Goal: Information Seeking & Learning: Find specific fact

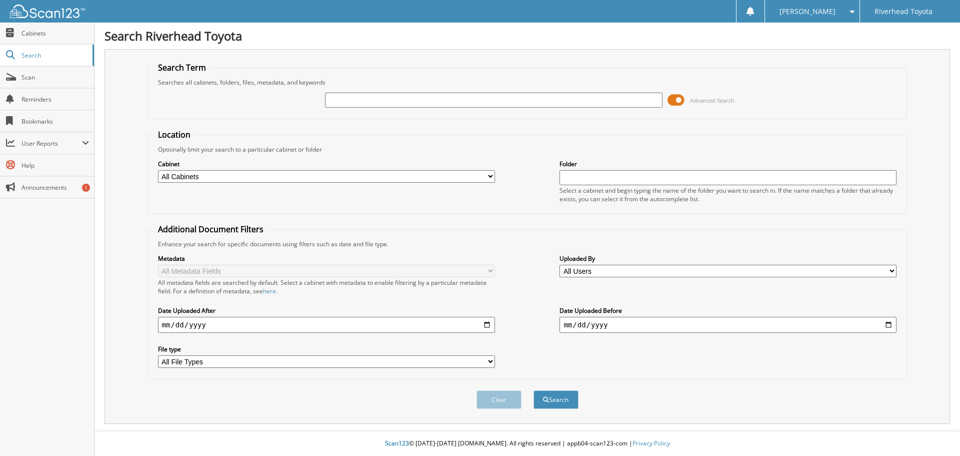
click at [676, 100] on span at bounding box center [676, 100] width 17 height 15
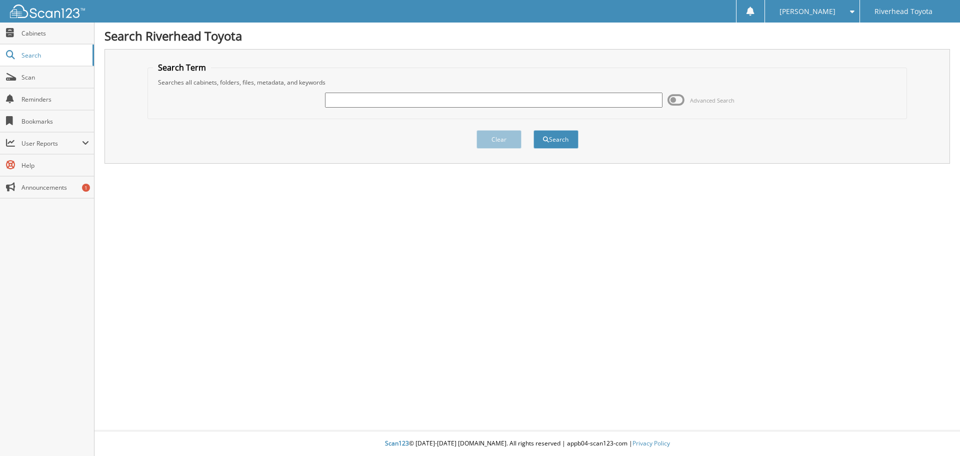
click at [574, 103] on input "text" at bounding box center [493, 100] width 337 height 15
type input "57829"
click at [534, 130] on button "Search" at bounding box center [556, 139] width 45 height 19
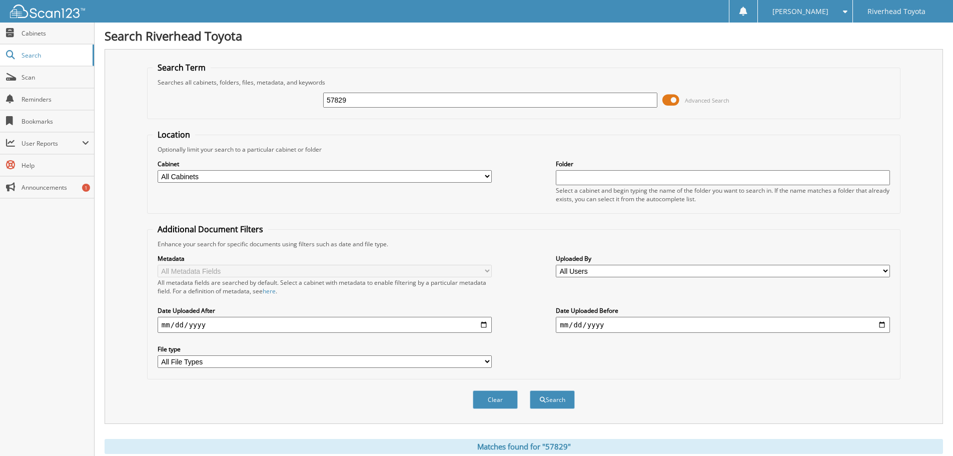
click at [675, 102] on span at bounding box center [670, 100] width 17 height 15
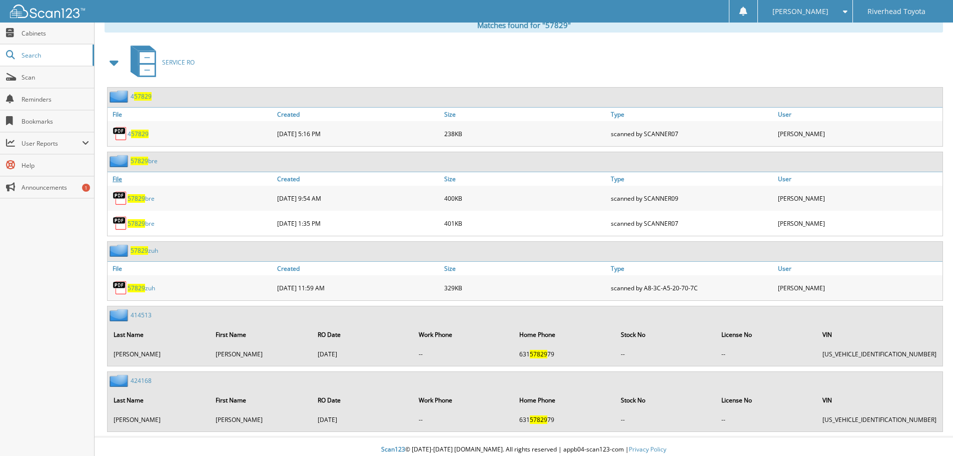
scroll to position [167, 0]
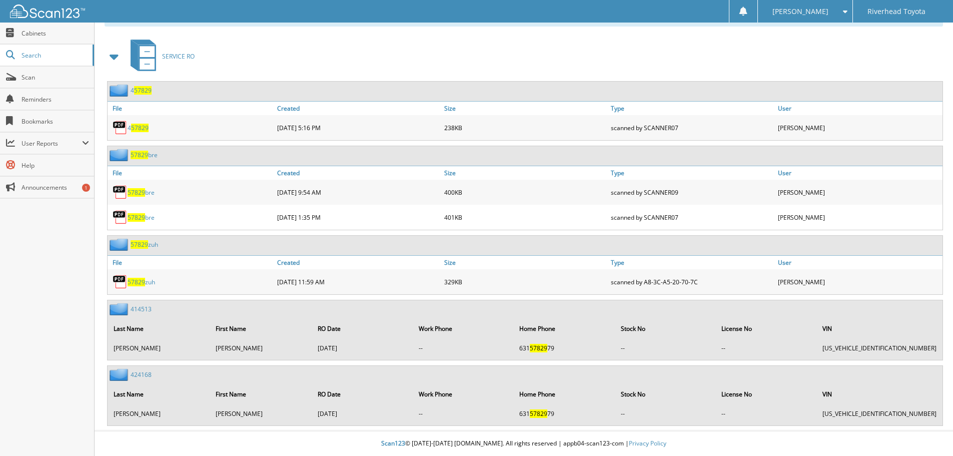
click at [151, 281] on link "57829 zuh" at bounding box center [142, 282] width 28 height 9
click at [750, 16] on div "Eddy G. Settings Logout Riverhead Toyota" at bounding box center [476, 11] width 953 height 23
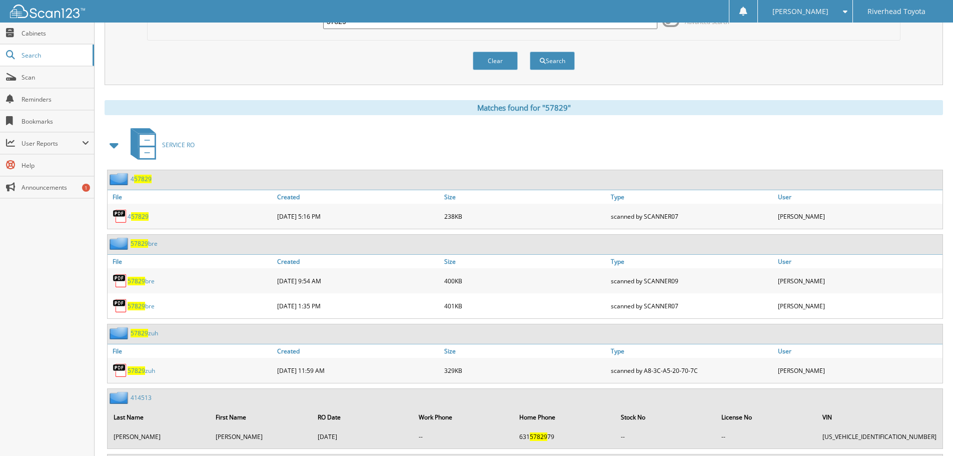
scroll to position [0, 0]
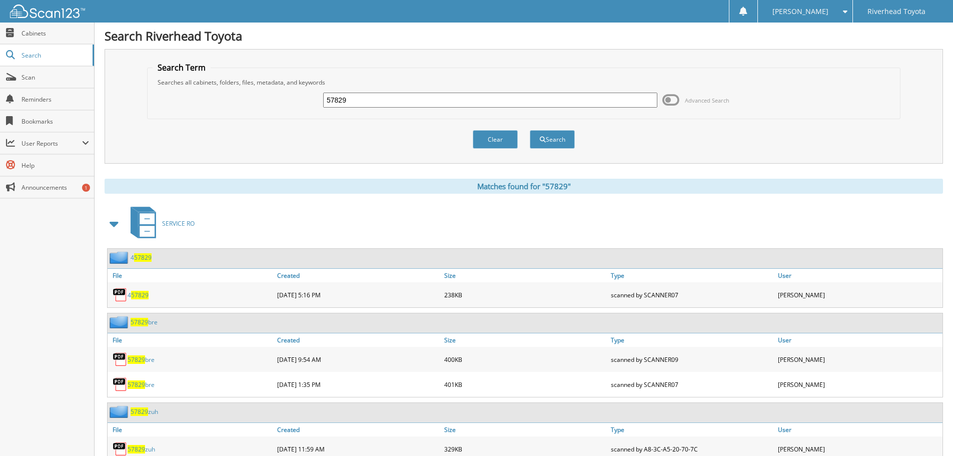
drag, startPoint x: 358, startPoint y: 99, endPoint x: 217, endPoint y: 113, distance: 141.7
click at [217, 113] on div "57829 Advanced Search" at bounding box center [524, 100] width 742 height 27
type input "57565"
click at [530, 130] on button "Search" at bounding box center [552, 139] width 45 height 19
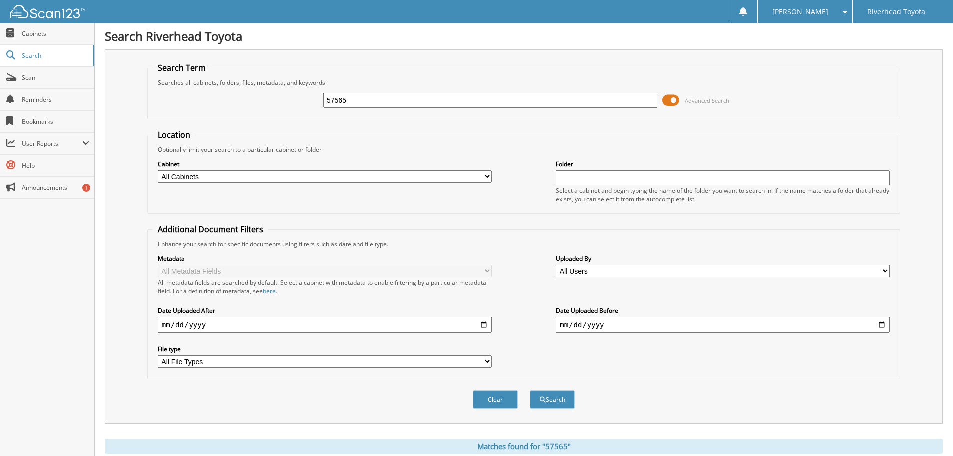
click at [678, 104] on span at bounding box center [670, 100] width 17 height 15
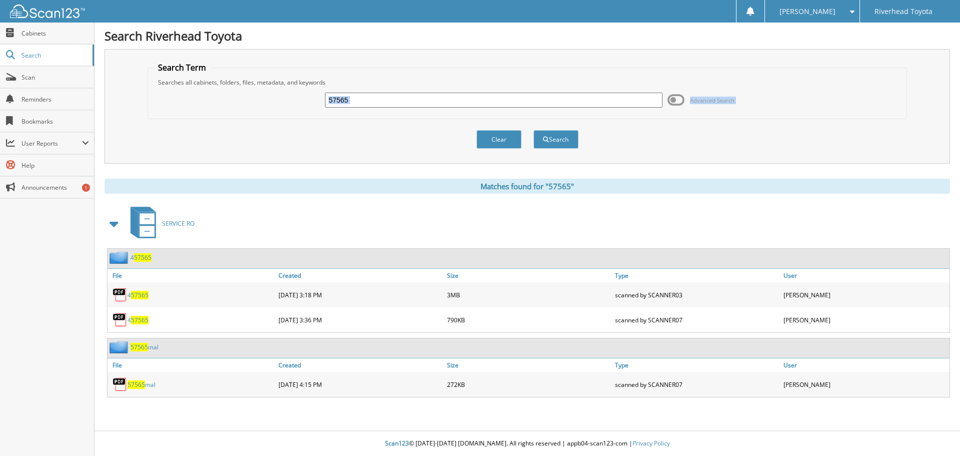
drag, startPoint x: 376, startPoint y: 108, endPoint x: 257, endPoint y: 128, distance: 121.3
click at [257, 128] on form "Search Term Searches all cabinets, folders, files, metadata, and keywords 57565…" at bounding box center [528, 111] width 760 height 98
click at [352, 104] on input "57565" at bounding box center [493, 100] width 337 height 15
drag, startPoint x: 274, startPoint y: 115, endPoint x: 252, endPoint y: 118, distance: 22.2
click at [252, 118] on fieldset "Search Term Searches all cabinets, folders, files, metadata, and keywords 57565…" at bounding box center [528, 90] width 760 height 57
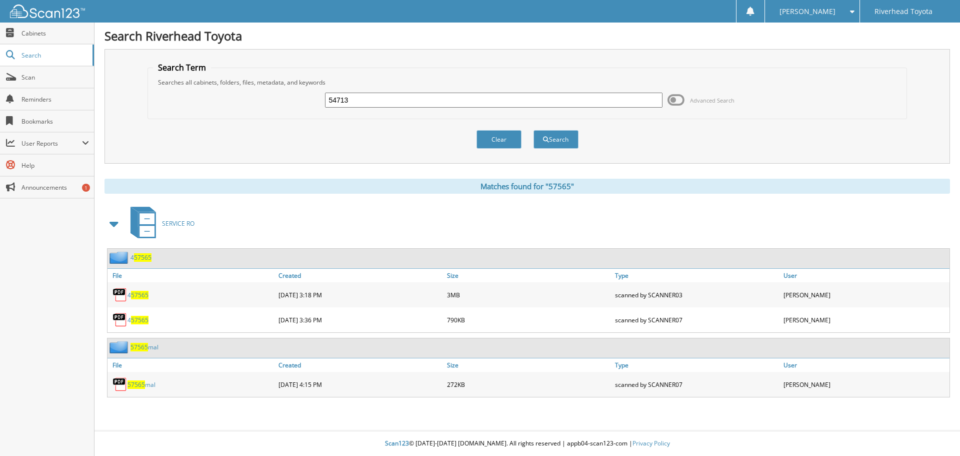
type input "54713"
click at [534, 130] on button "Search" at bounding box center [556, 139] width 45 height 19
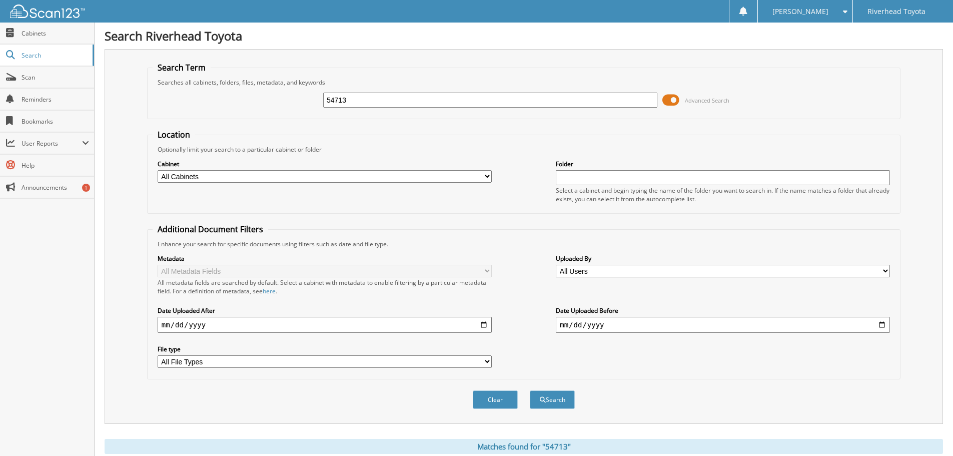
click at [667, 104] on span at bounding box center [670, 100] width 17 height 15
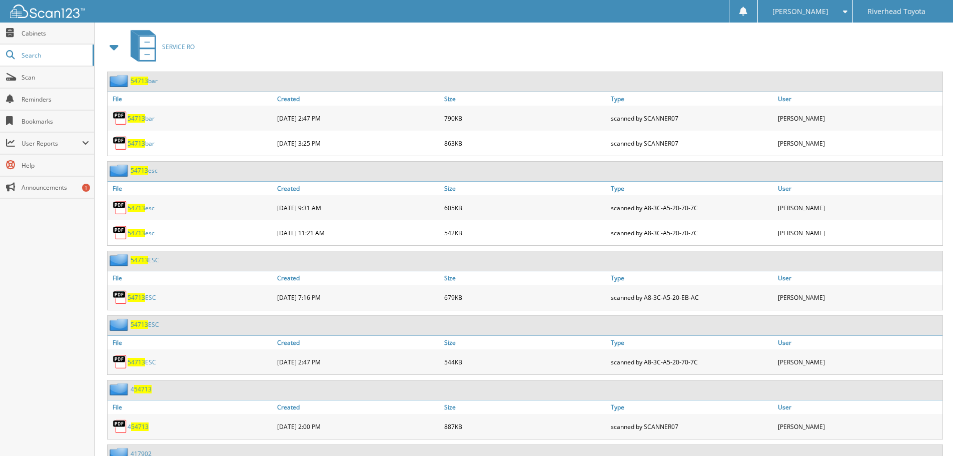
scroll to position [250, 0]
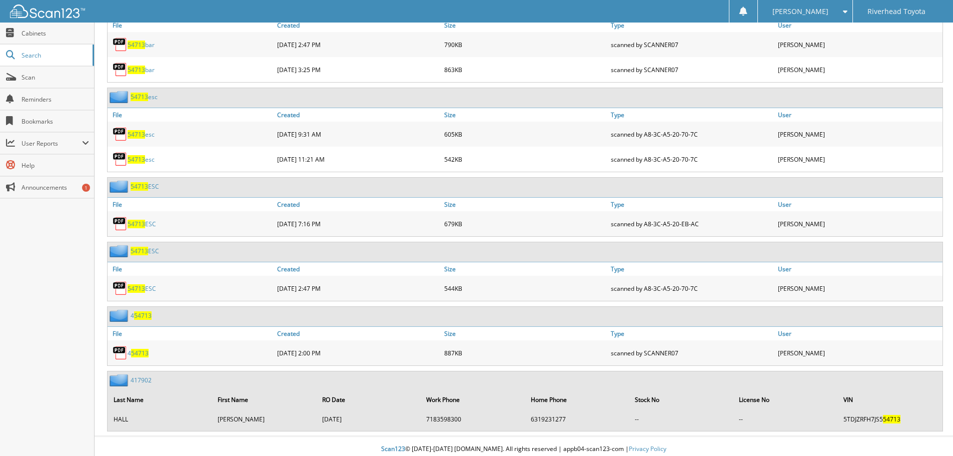
click at [130, 160] on span "54713" at bounding box center [137, 159] width 18 height 9
click at [149, 137] on link "54713 esc" at bounding box center [141, 134] width 27 height 9
